Goal: Task Accomplishment & Management: Use online tool/utility

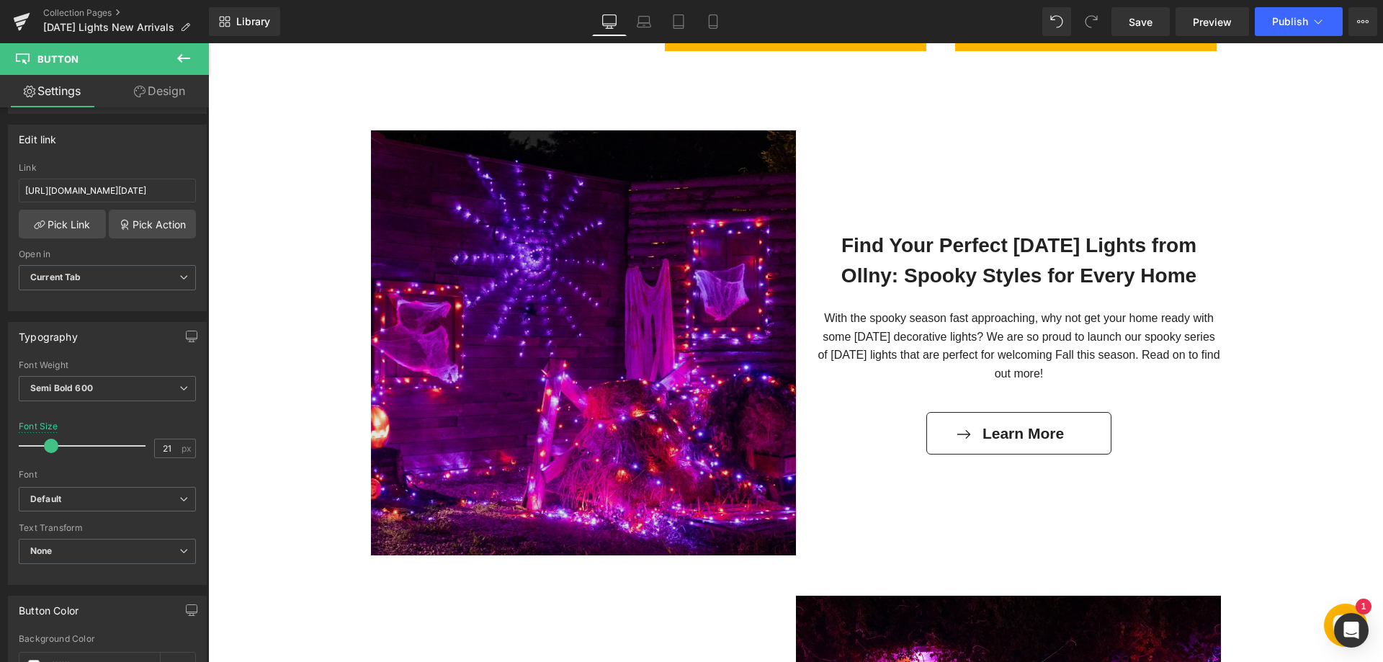
scroll to position [1153, 0]
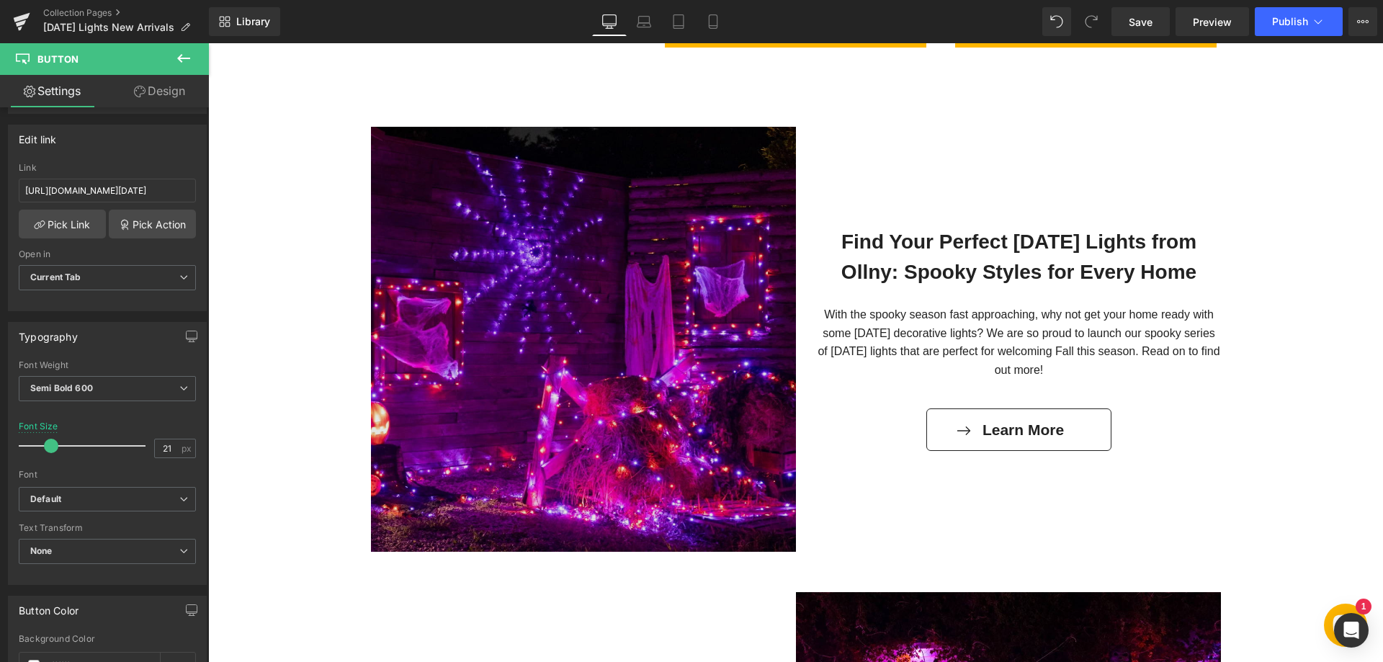
click at [543, 380] on img at bounding box center [583, 339] width 425 height 425
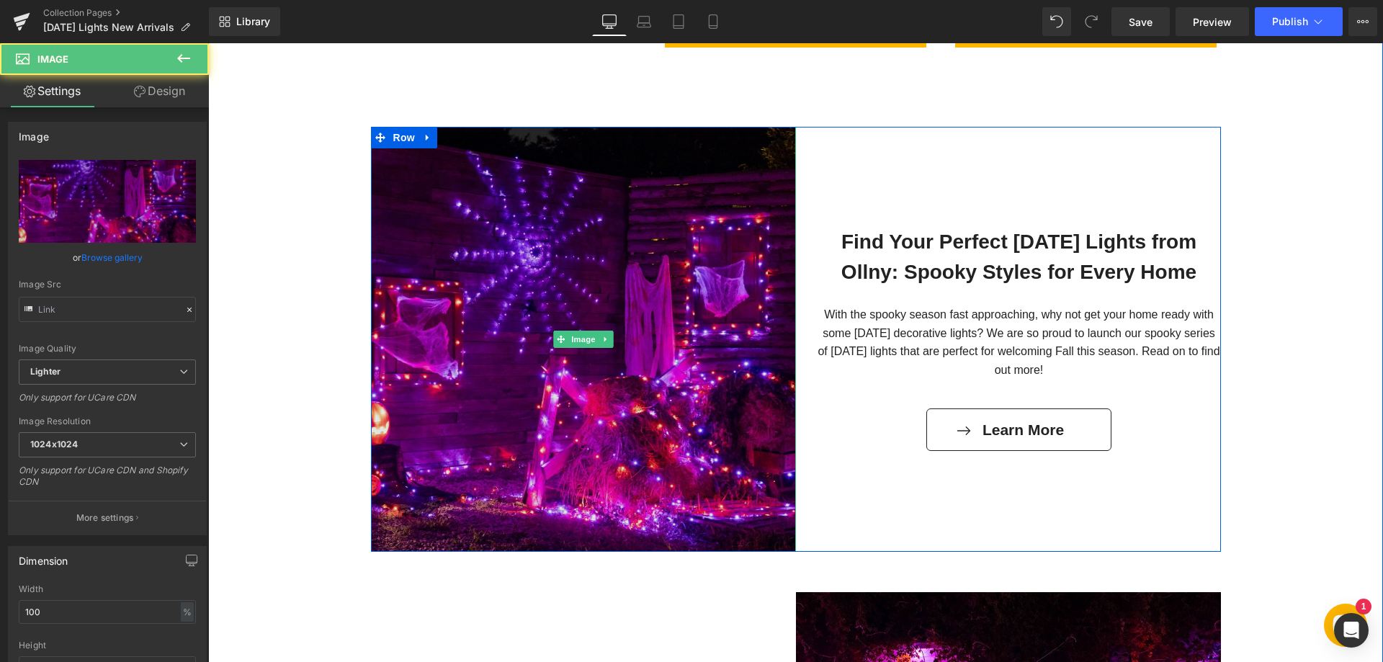
type input "[URL][DOMAIN_NAME]"
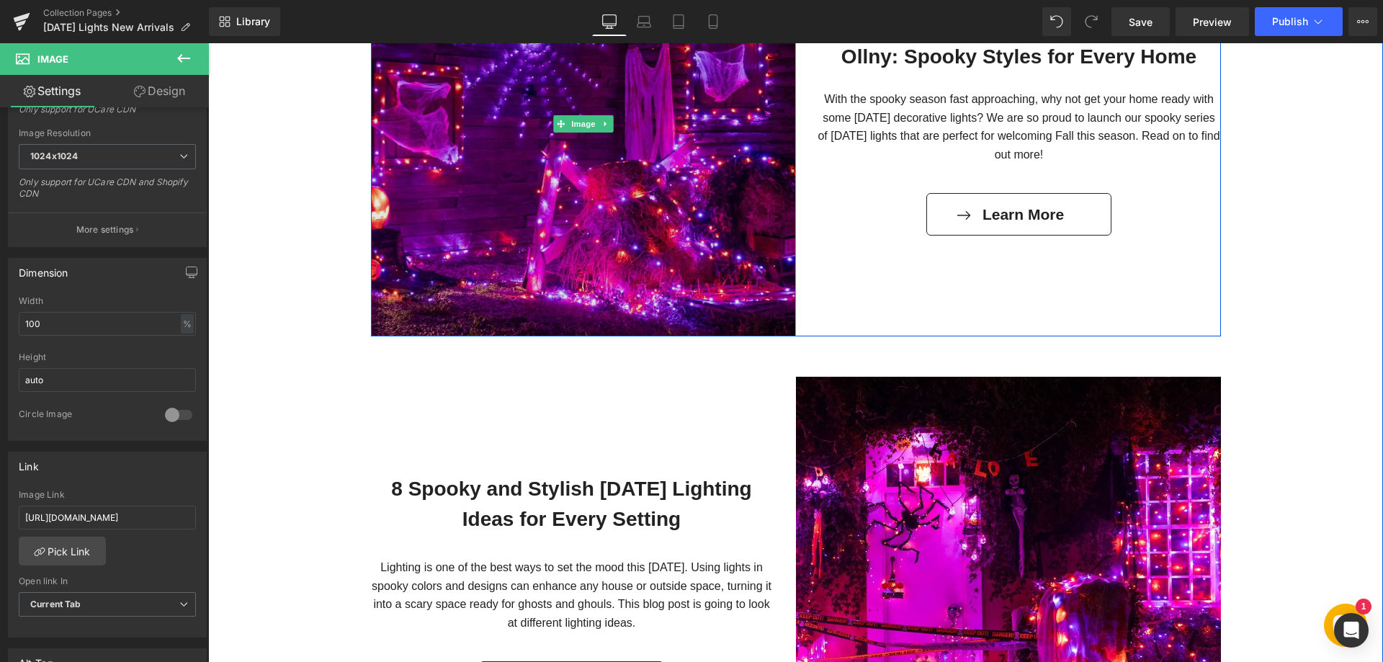
scroll to position [1369, 0]
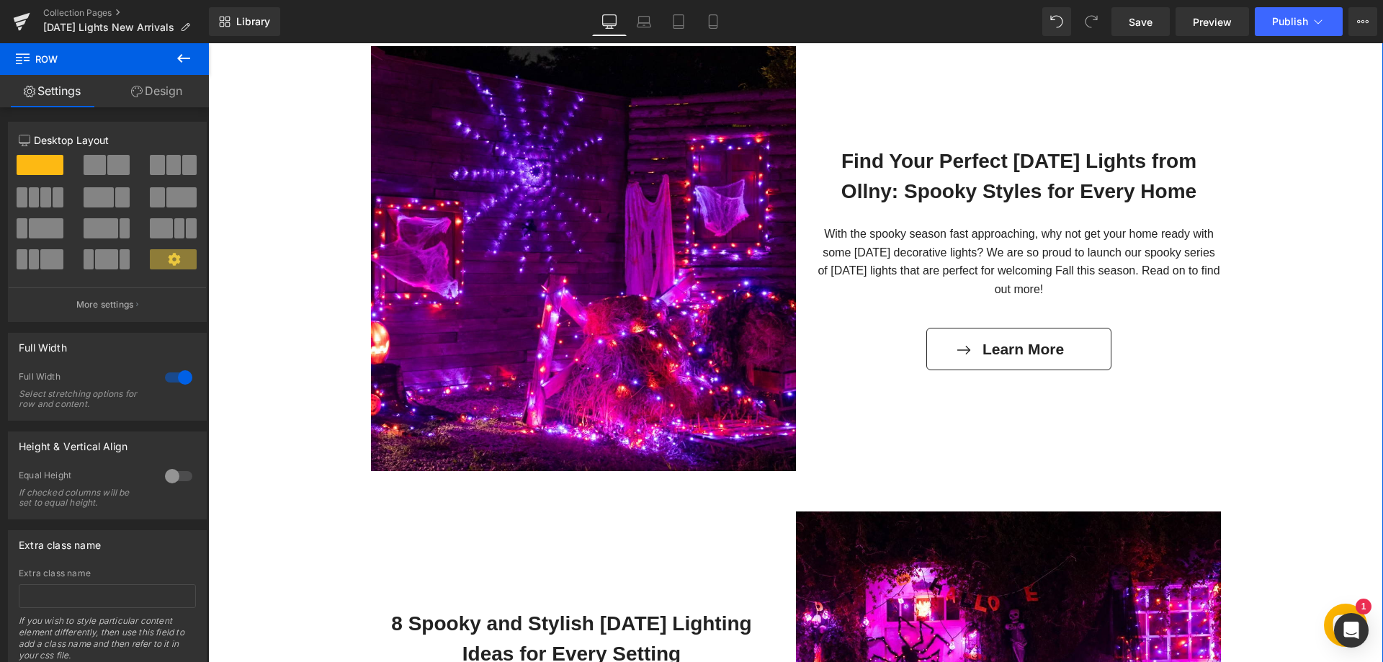
scroll to position [1153, 0]
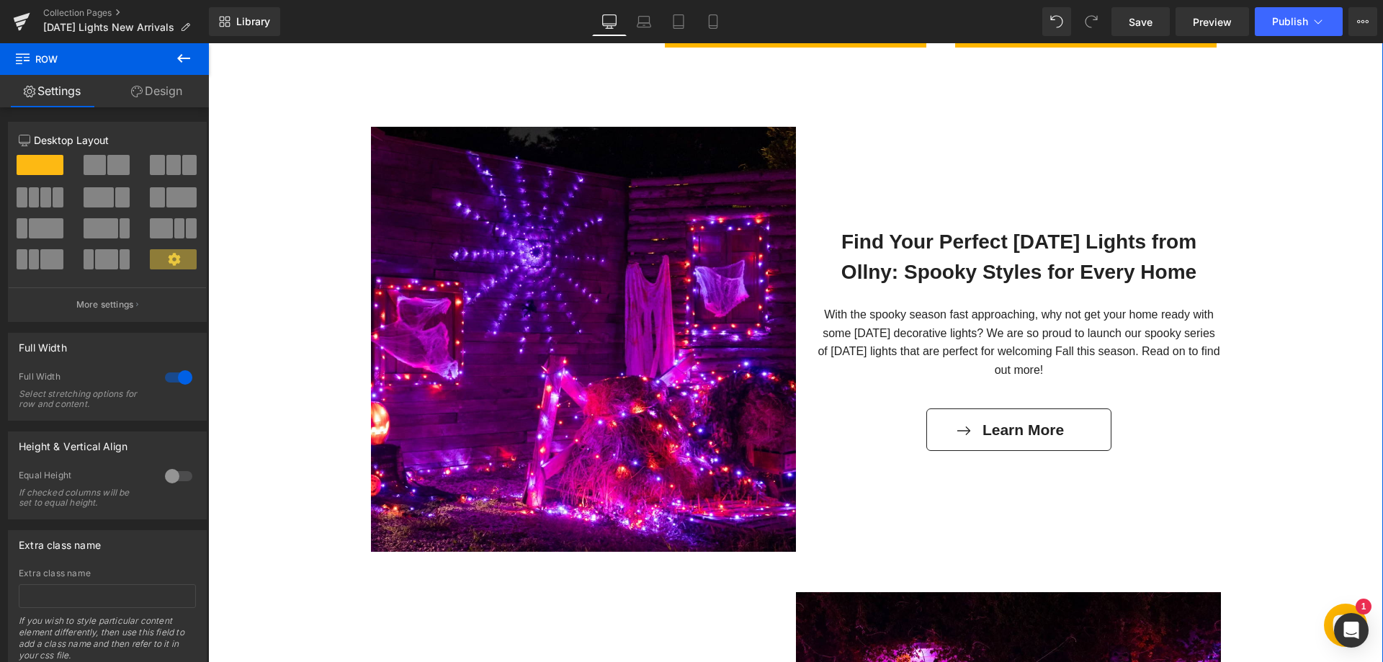
click at [269, 156] on div "Connectable Lights Text Block Brighten any space with Ollny Connectable Lights …" at bounding box center [795, 197] width 1175 height 2359
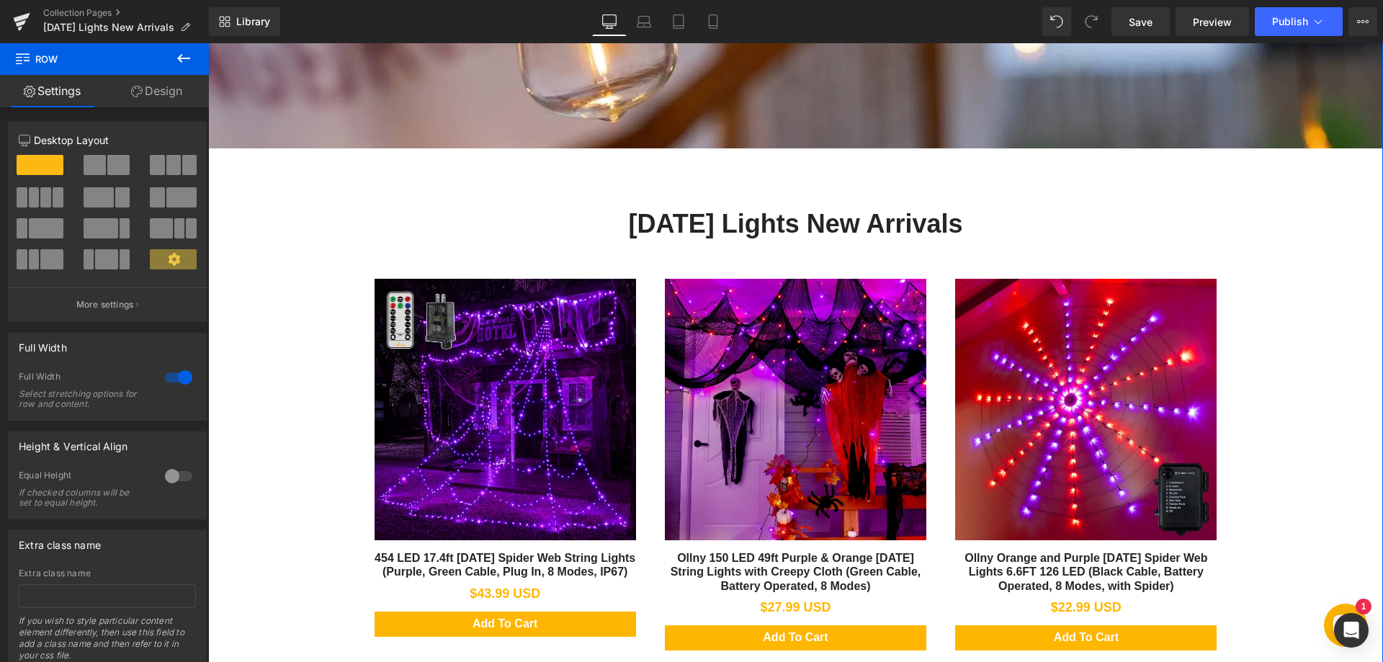
scroll to position [504, 0]
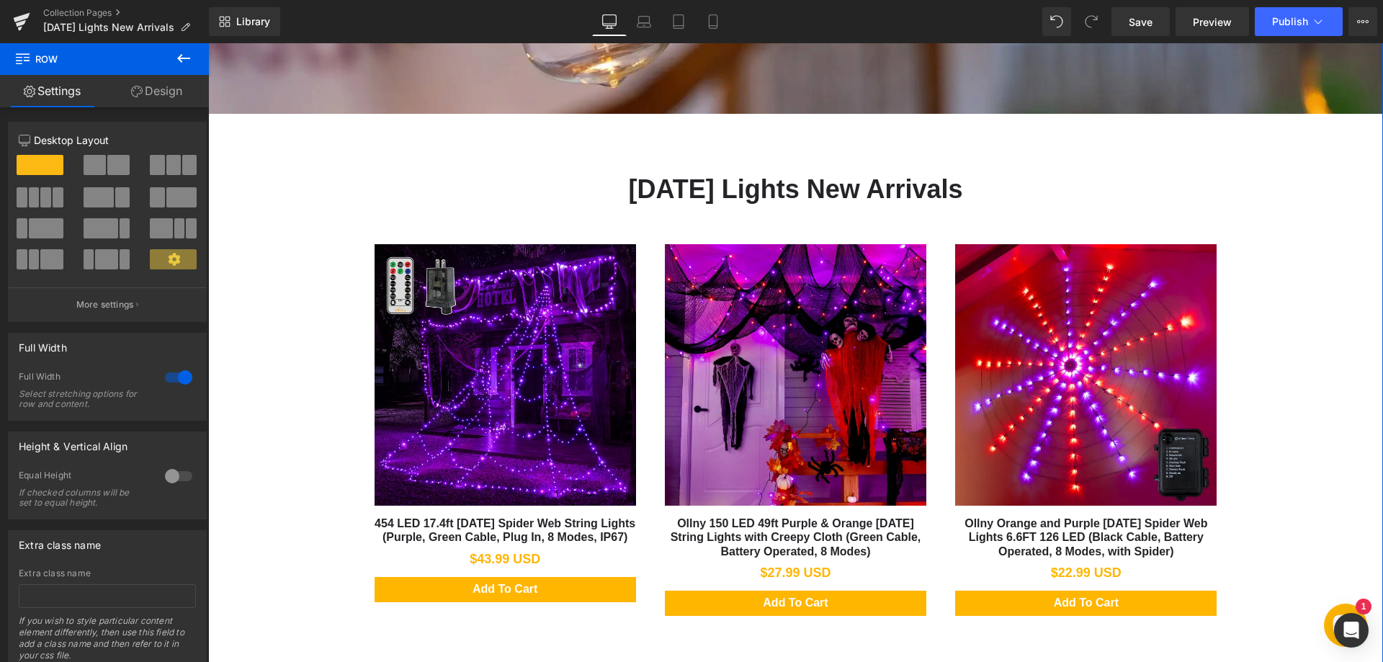
scroll to position [576, 0]
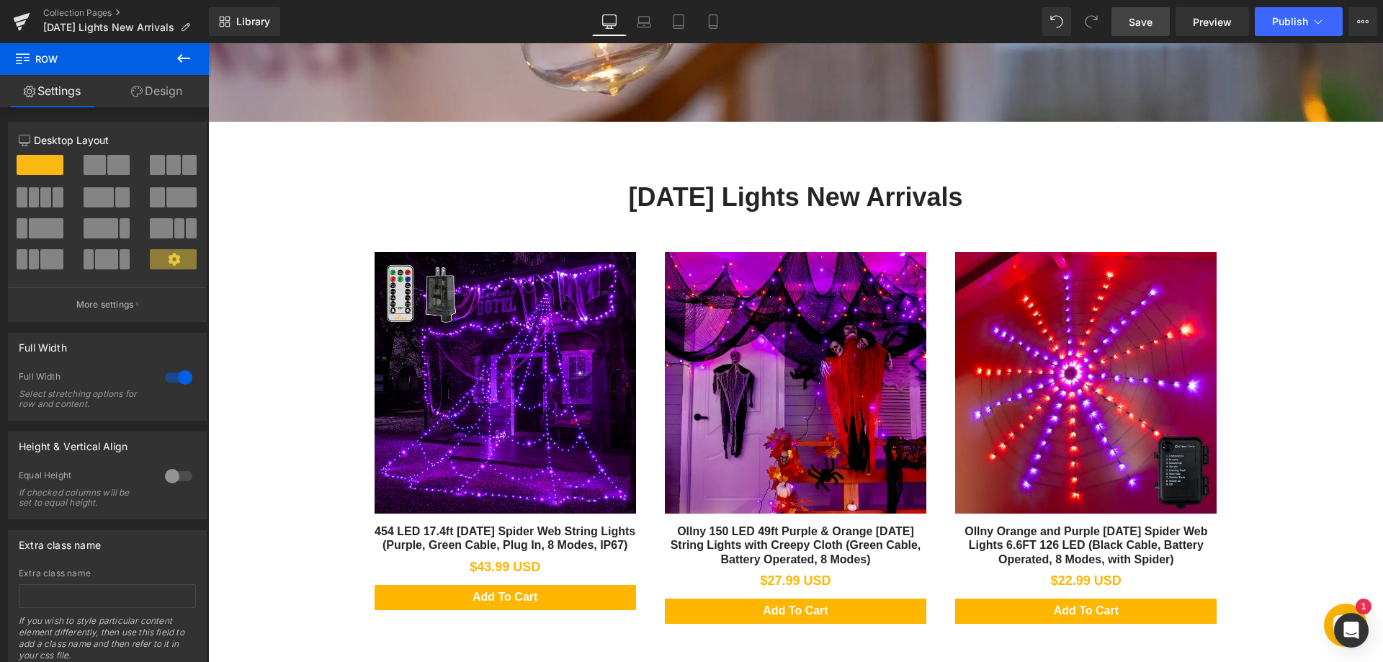
click at [1115, 19] on link "Save" at bounding box center [1141, 21] width 58 height 29
click at [1223, 22] on span "Preview" at bounding box center [1212, 21] width 39 height 15
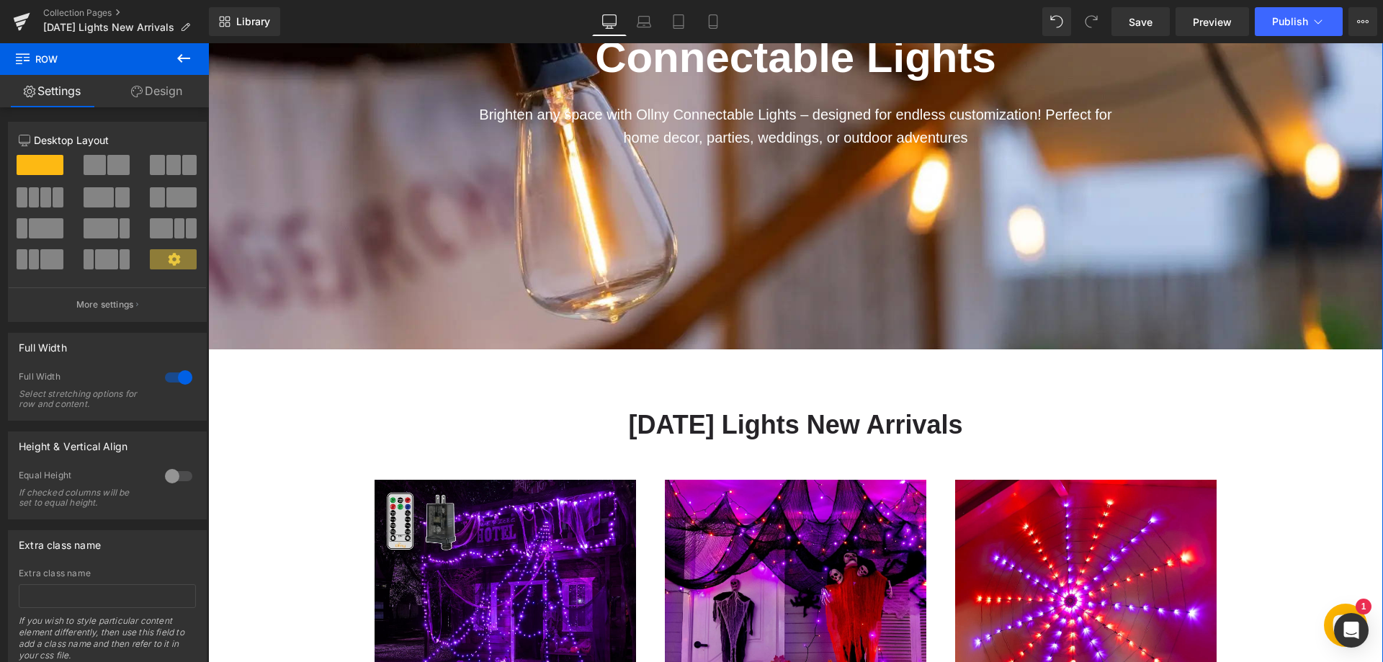
scroll to position [360, 0]
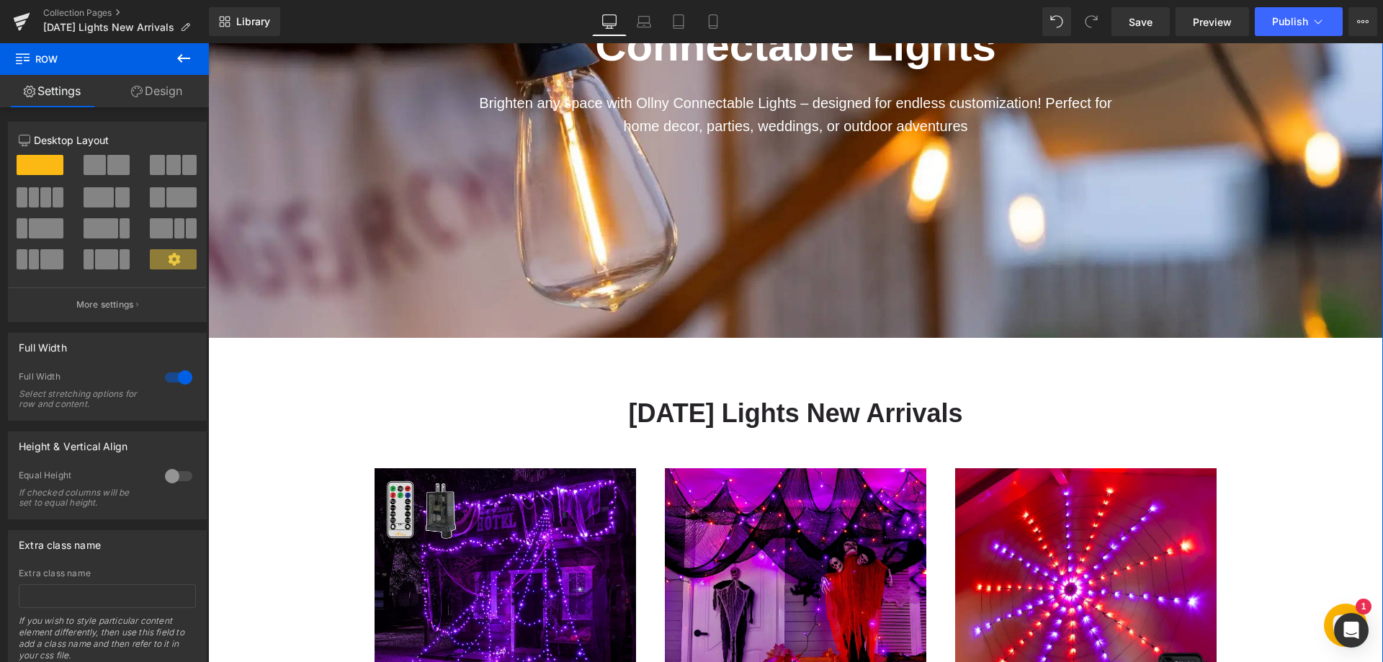
click at [422, 407] on h1 "[DATE] Lights New Arrivals" at bounding box center [796, 414] width 872 height 36
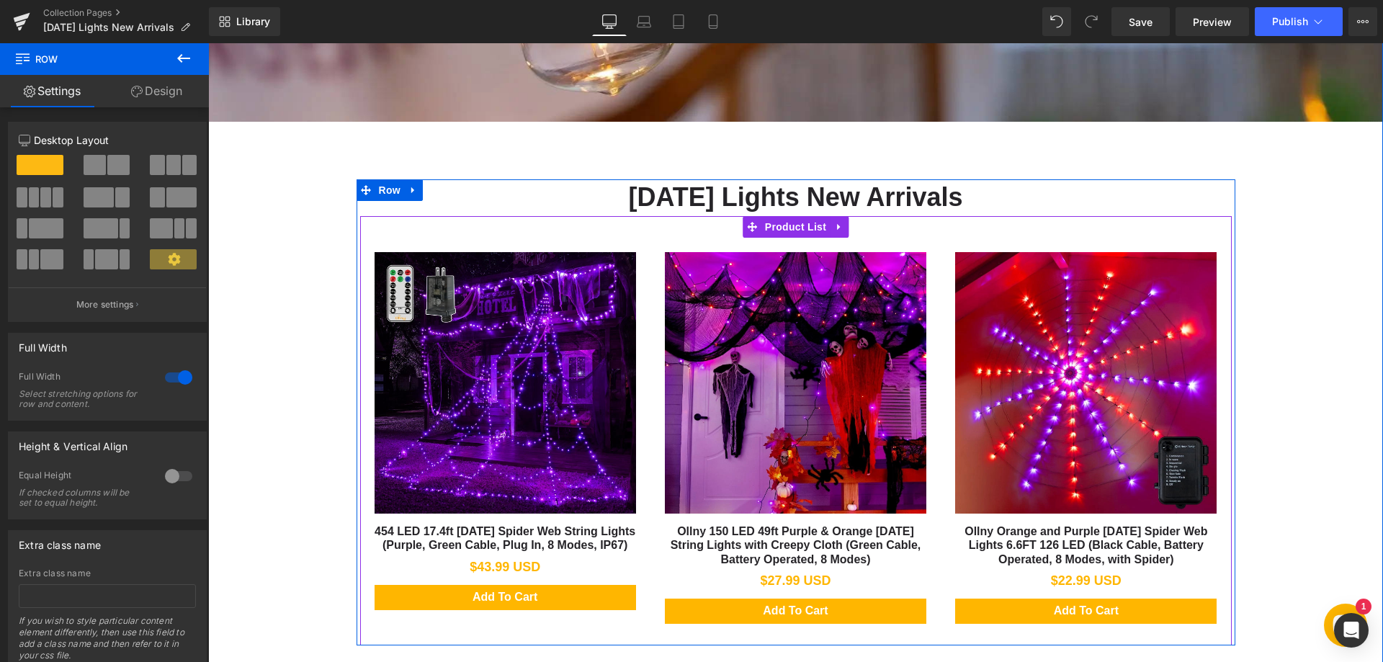
click at [747, 233] on span at bounding box center [752, 227] width 19 height 22
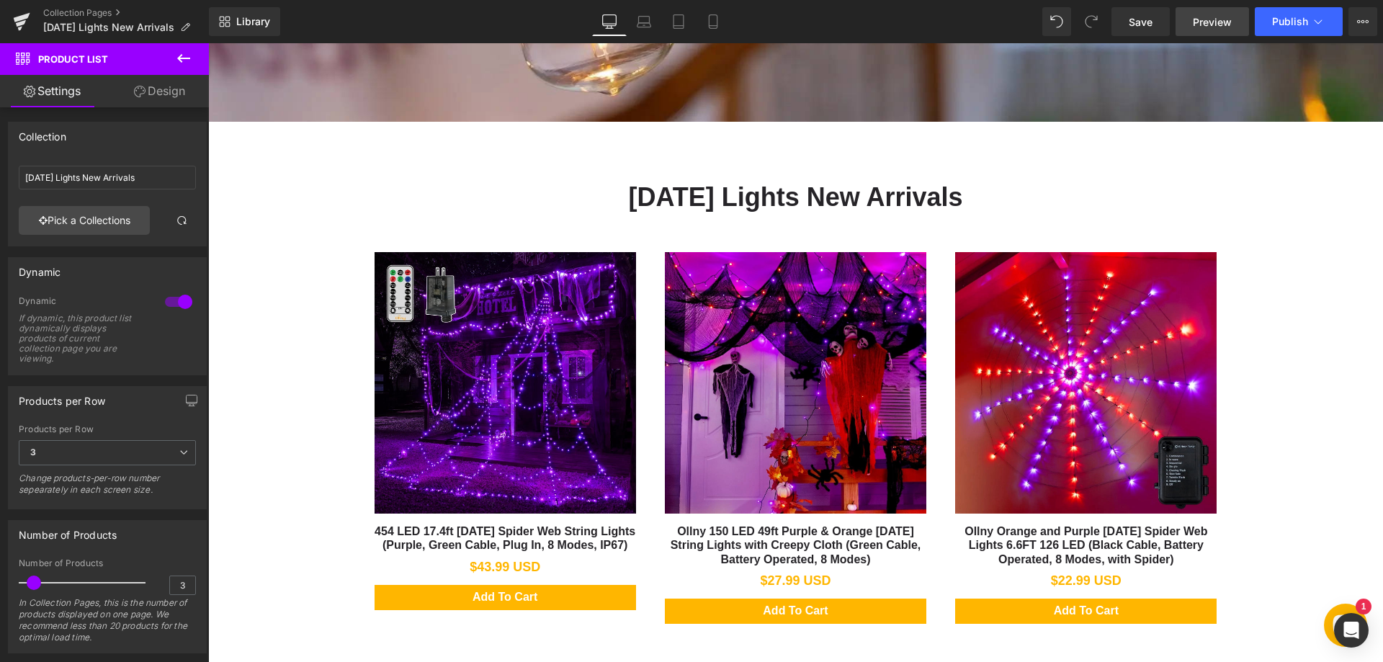
click at [1202, 16] on span "Preview" at bounding box center [1212, 21] width 39 height 15
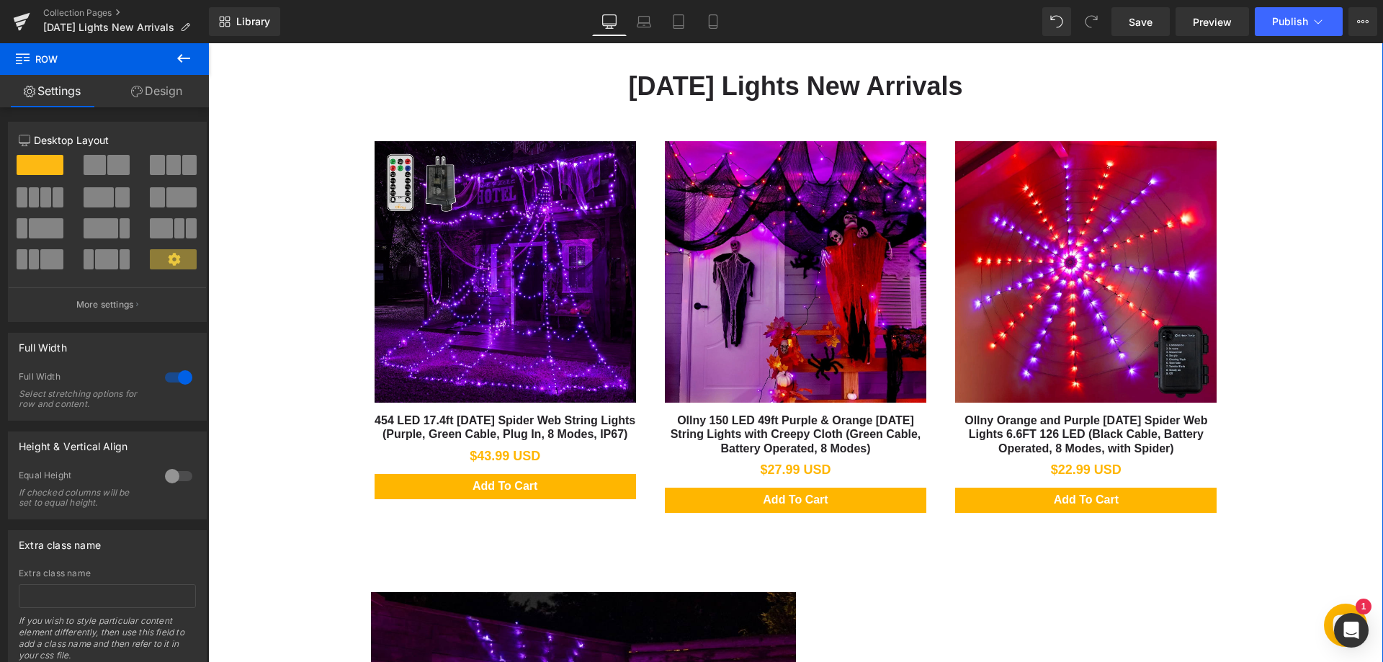
scroll to position [720, 0]
